Goal: Book appointment/travel/reservation

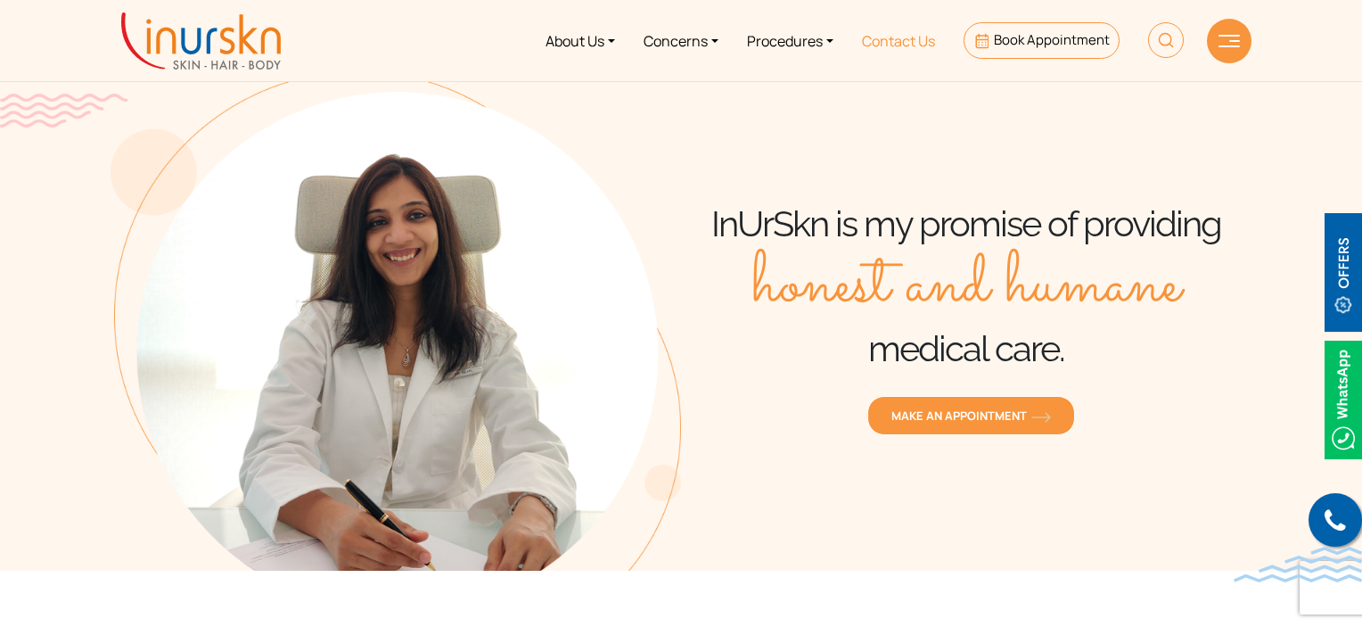
click at [902, 37] on link "Contact Us" at bounding box center [899, 40] width 102 height 67
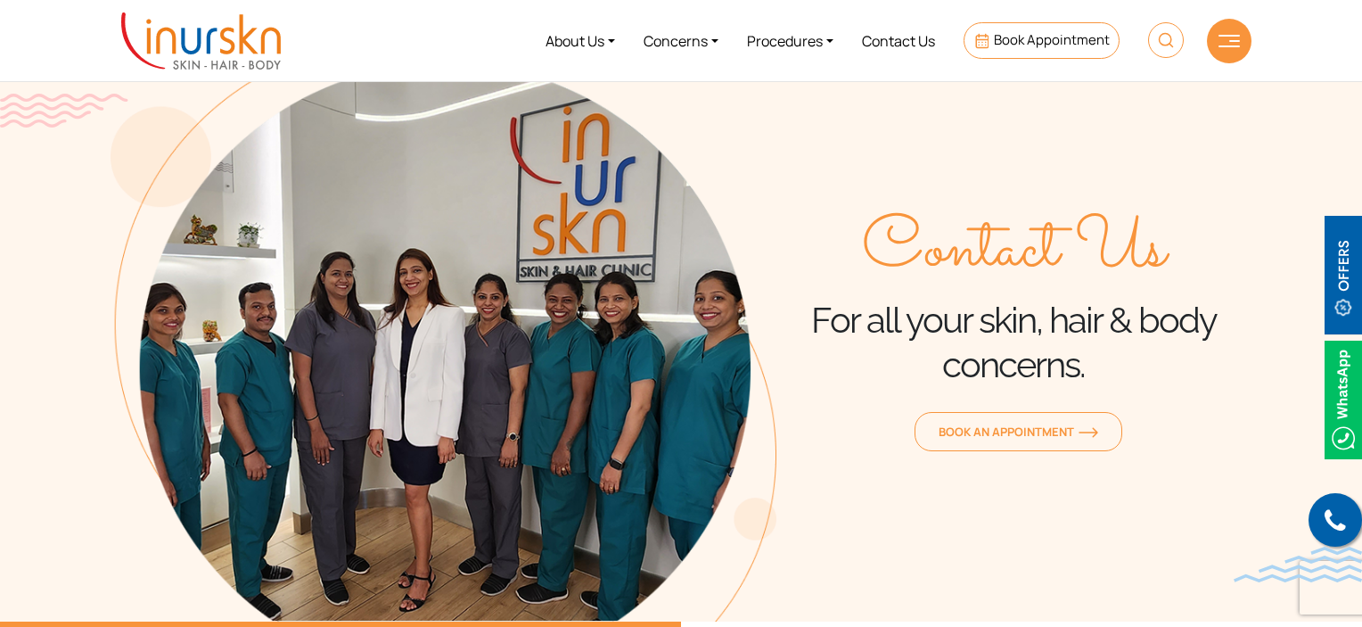
scroll to position [14, 0]
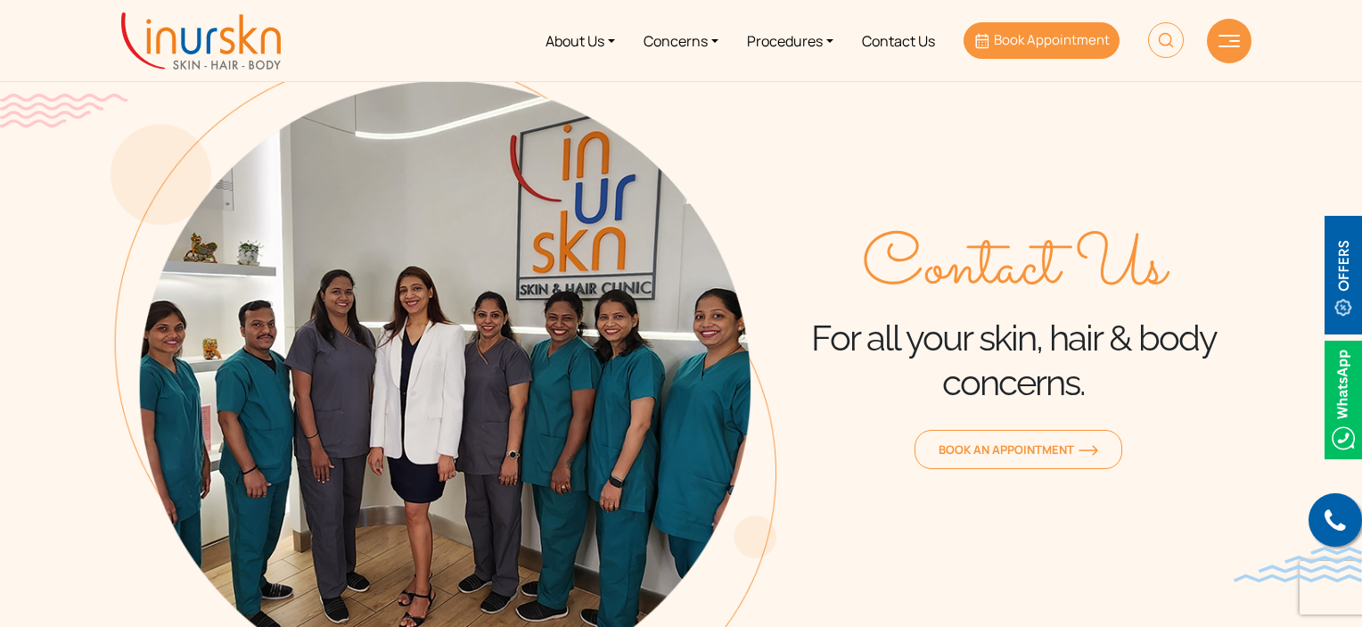
click at [1052, 45] on span "Book Appointment" at bounding box center [1052, 39] width 116 height 19
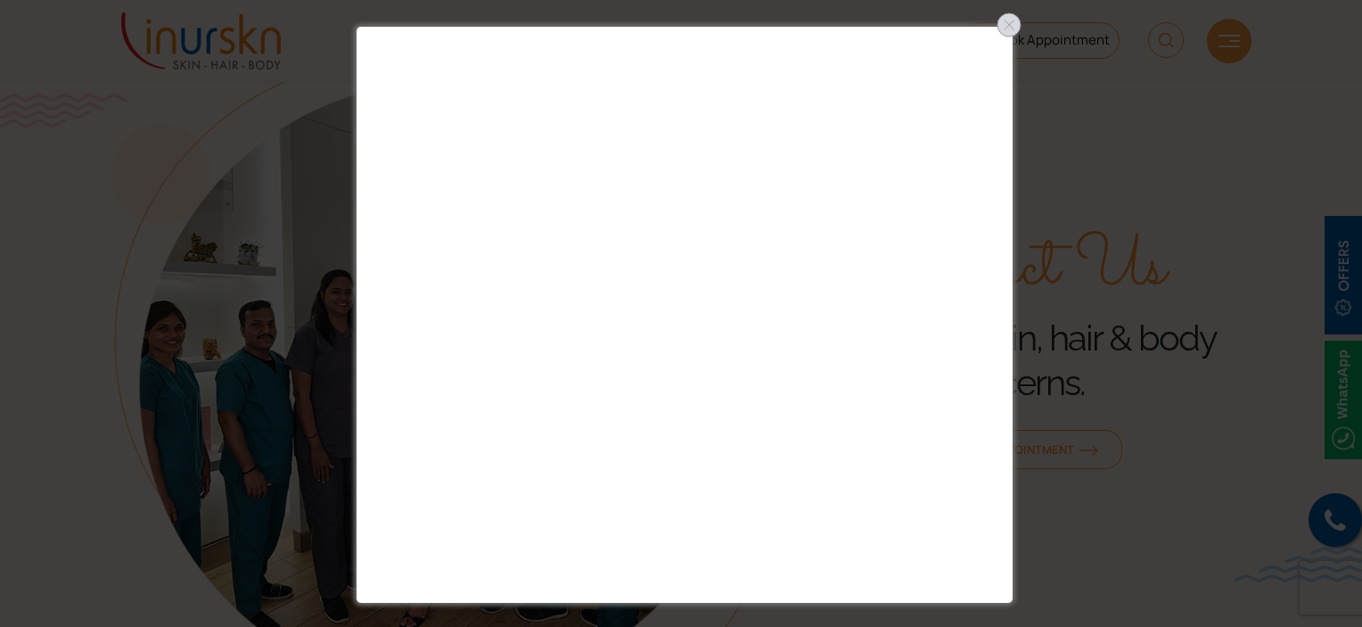
click at [1013, 27] on div at bounding box center [1009, 25] width 29 height 29
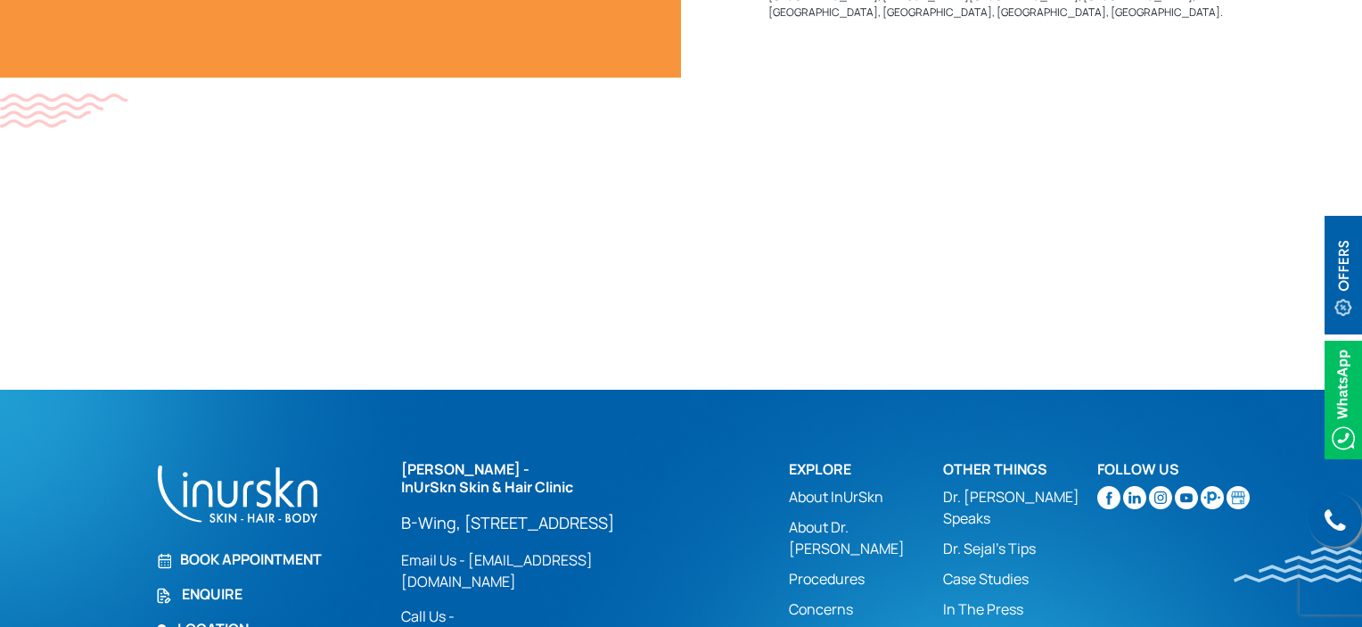
scroll to position [1173, 0]
